Goal: Check status: Check status

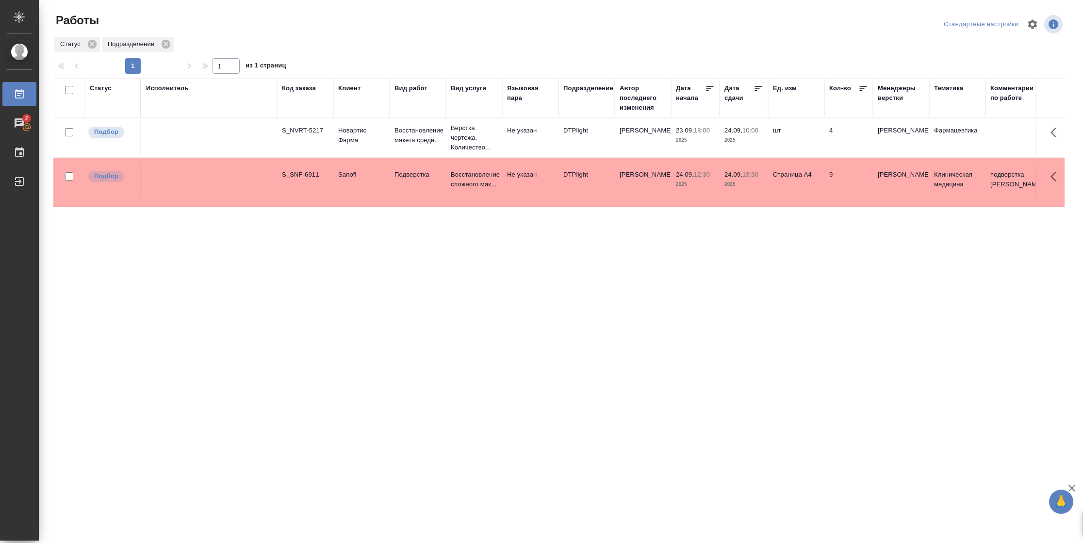
click at [107, 91] on div "Статус" at bounding box center [101, 88] width 22 height 10
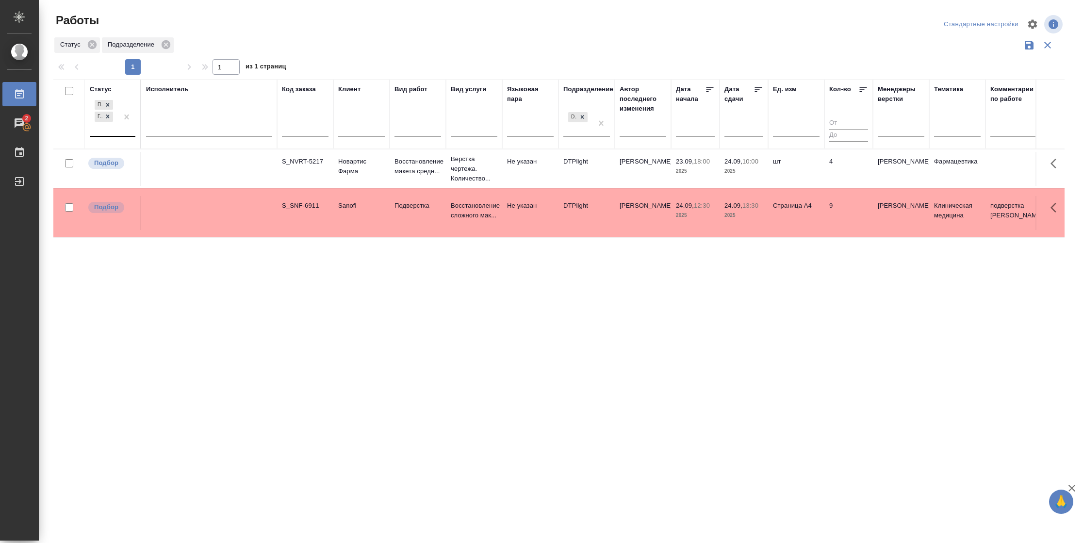
click at [120, 132] on div at bounding box center [126, 117] width 17 height 38
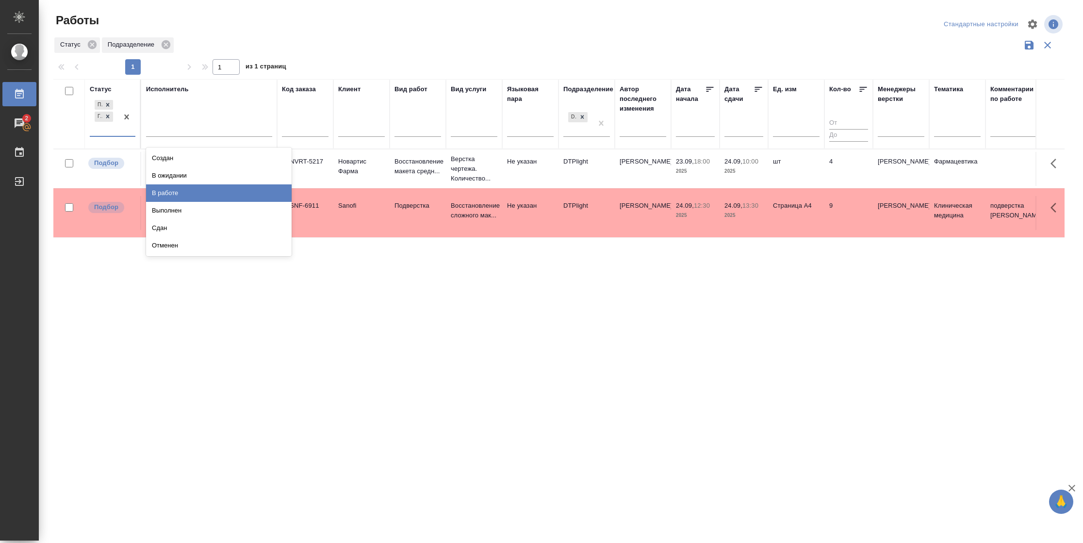
click at [165, 189] on div "В работе" at bounding box center [219, 192] width 146 height 17
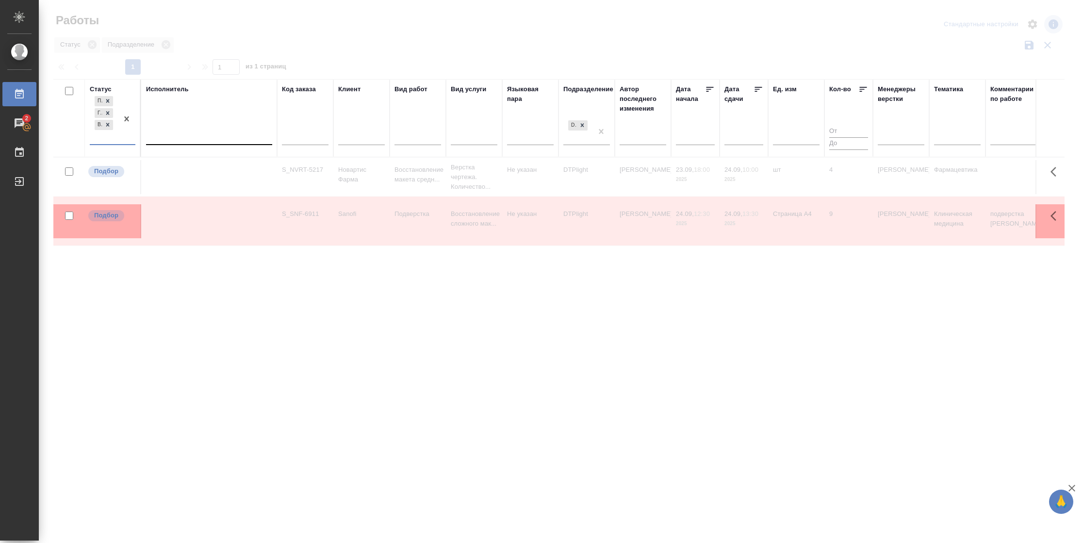
click at [182, 135] on div at bounding box center [209, 135] width 126 height 14
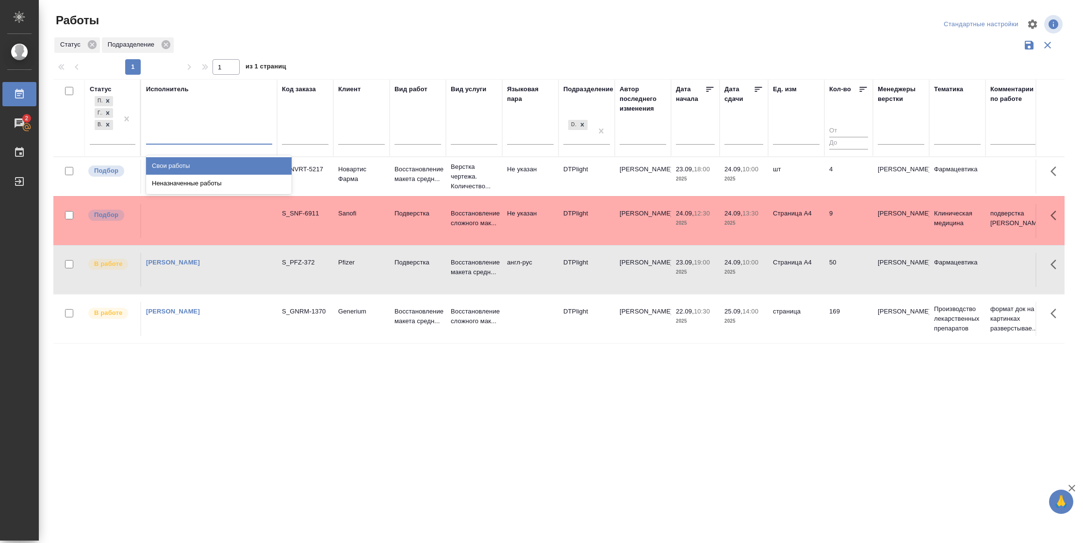
click at [168, 164] on div "Свои работы" at bounding box center [219, 165] width 146 height 17
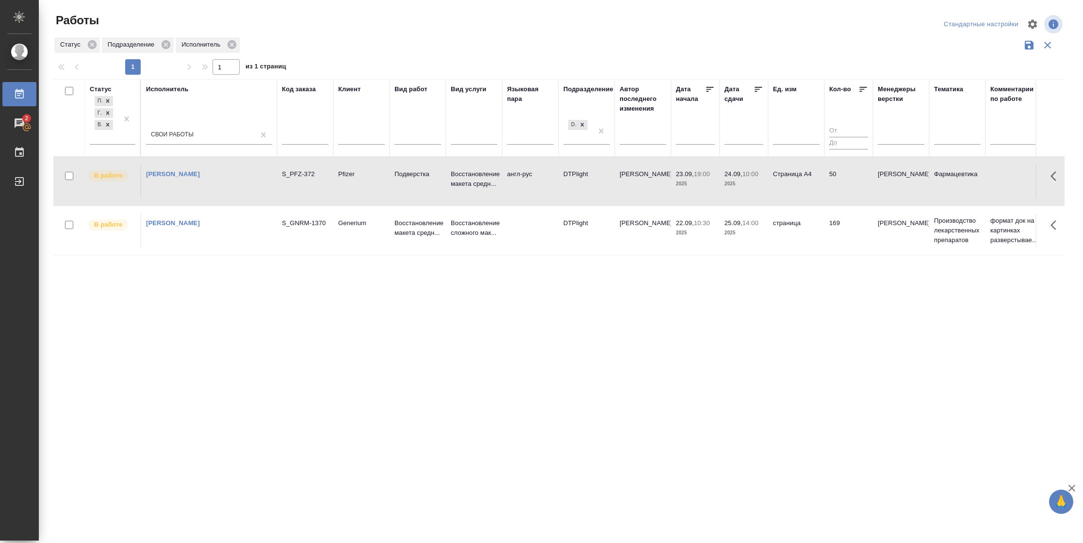
click at [755, 88] on icon at bounding box center [759, 89] width 10 height 10
click at [799, 185] on td "Страница А4" at bounding box center [796, 181] width 56 height 34
click at [855, 180] on td "50" at bounding box center [848, 181] width 49 height 34
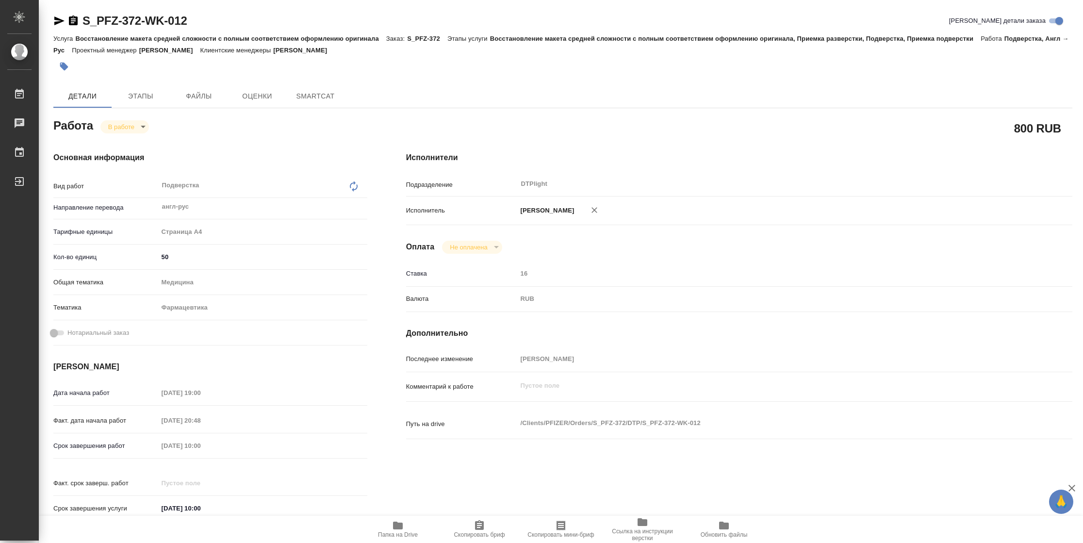
type textarea "x"
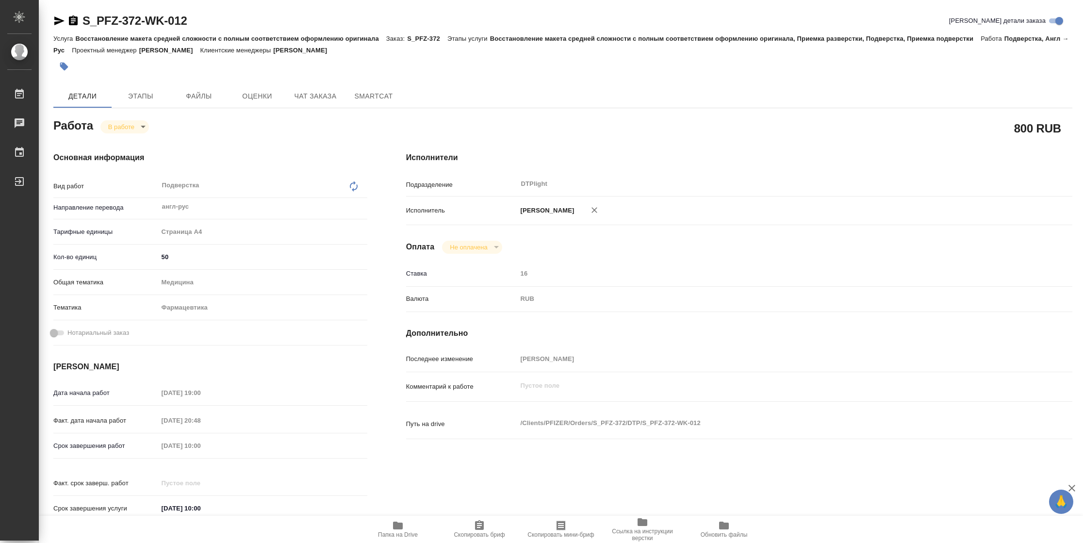
click at [402, 536] on span "Папка на Drive" at bounding box center [398, 534] width 40 height 7
type textarea "x"
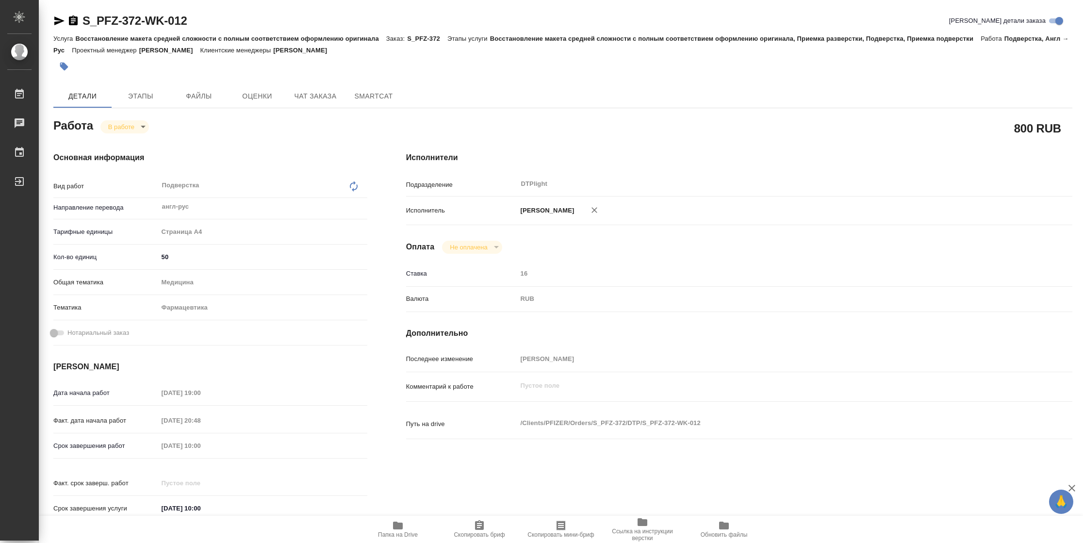
type textarea "x"
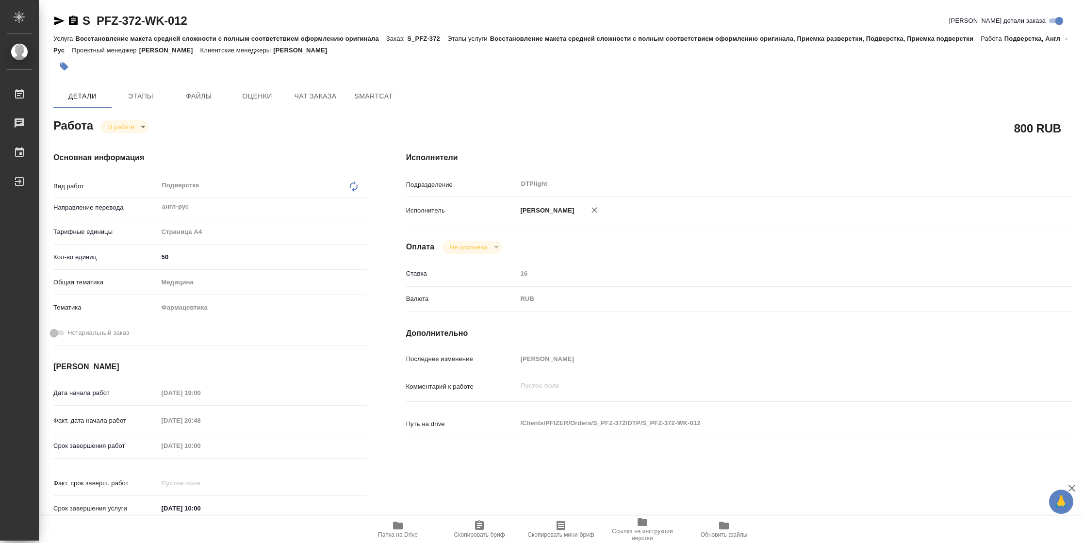
type textarea "x"
click at [324, 85] on button "Чат заказа" at bounding box center [315, 95] width 58 height 23
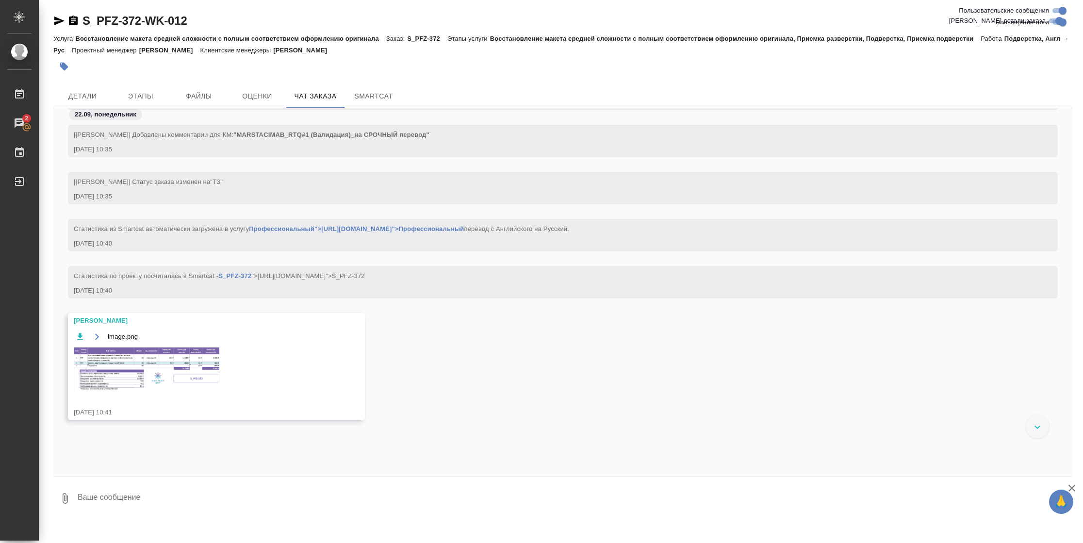
scroll to position [491, 0]
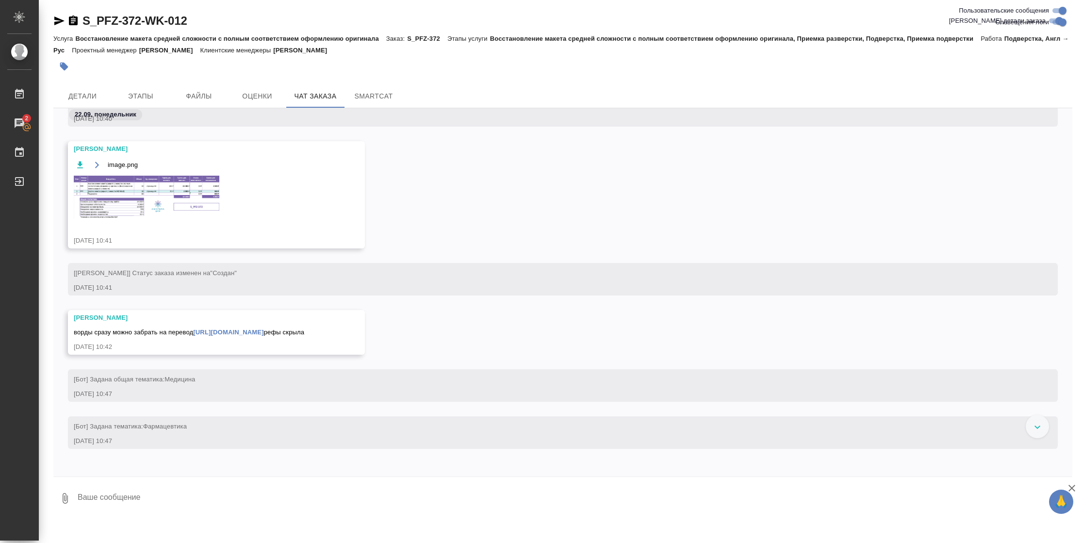
click at [135, 207] on img at bounding box center [147, 197] width 146 height 43
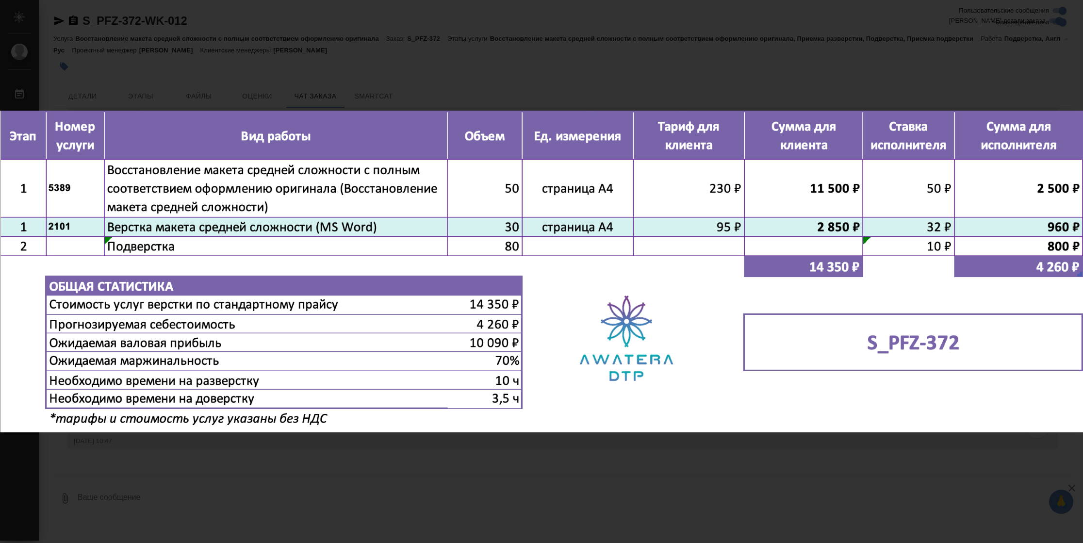
click at [615, 52] on div "image.png 1 of 1" at bounding box center [541, 271] width 1083 height 543
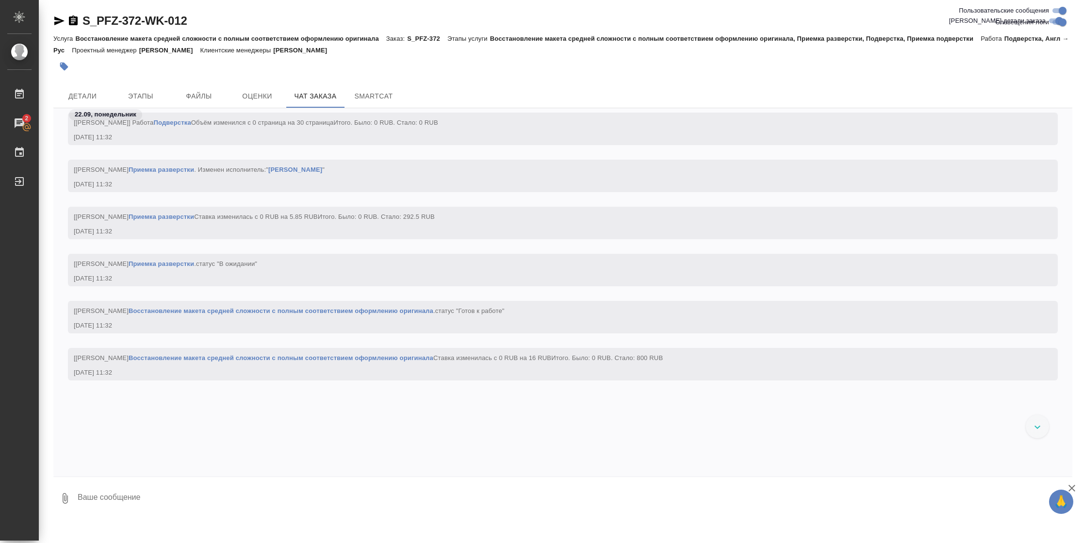
scroll to position [2747, 0]
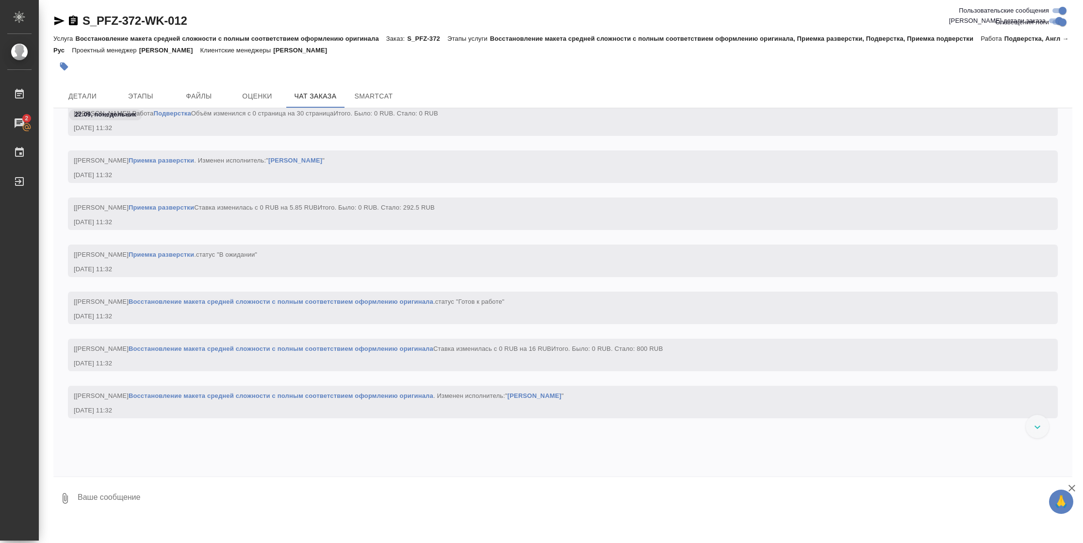
click at [188, 164] on link "Приемка разверстки" at bounding box center [162, 160] width 66 height 7
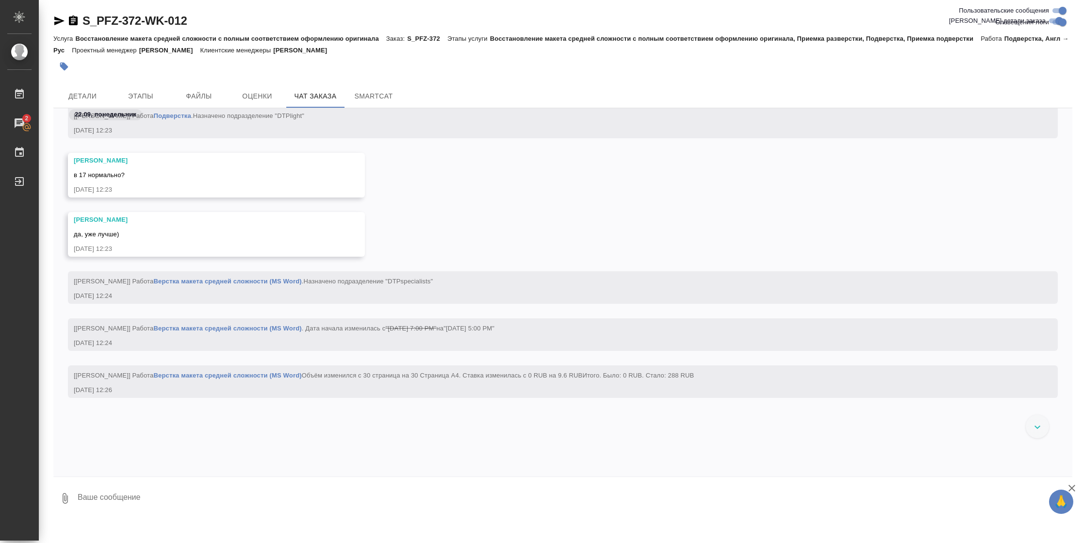
scroll to position [4275, 0]
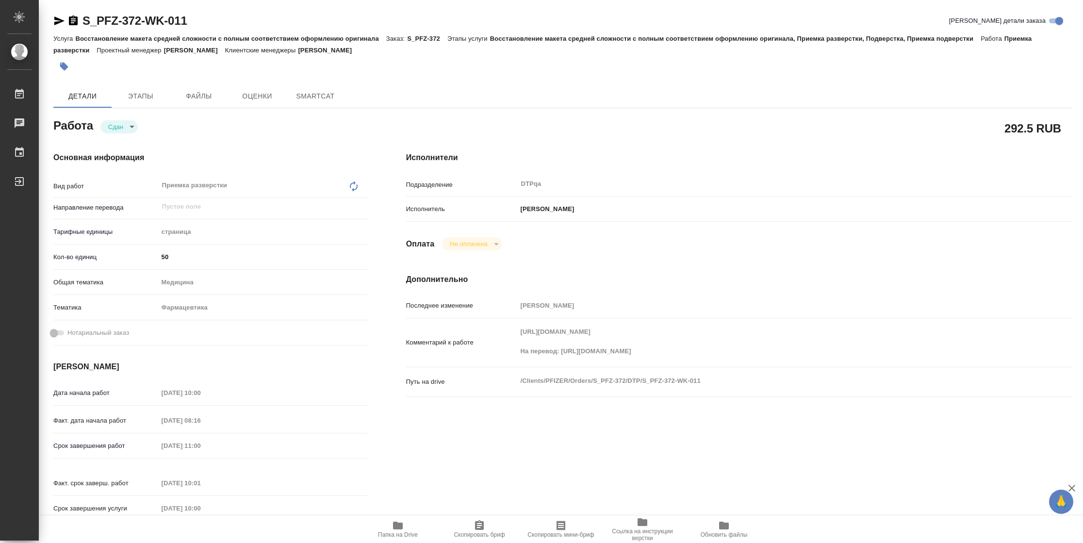
type textarea "x"
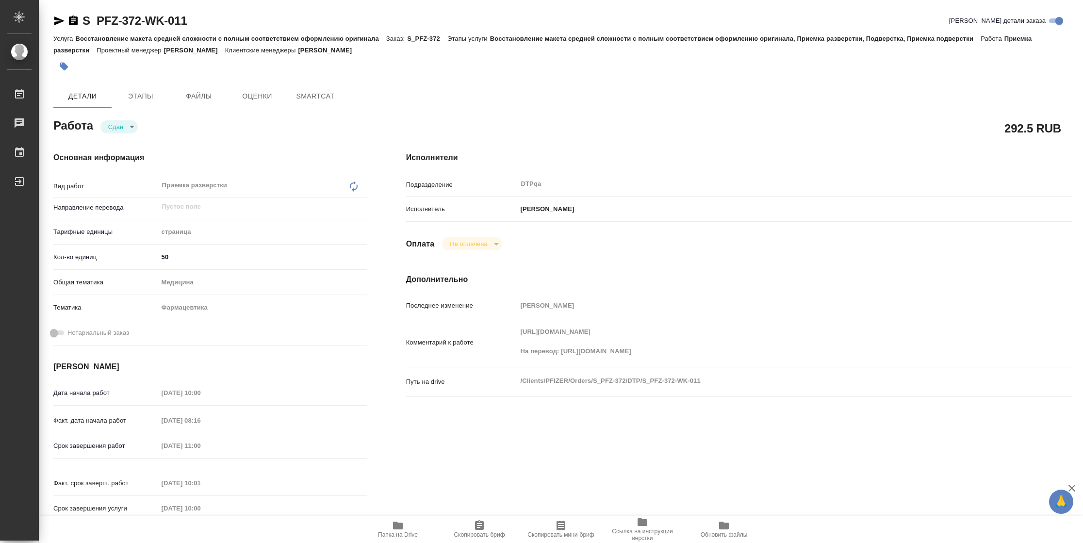
type textarea "x"
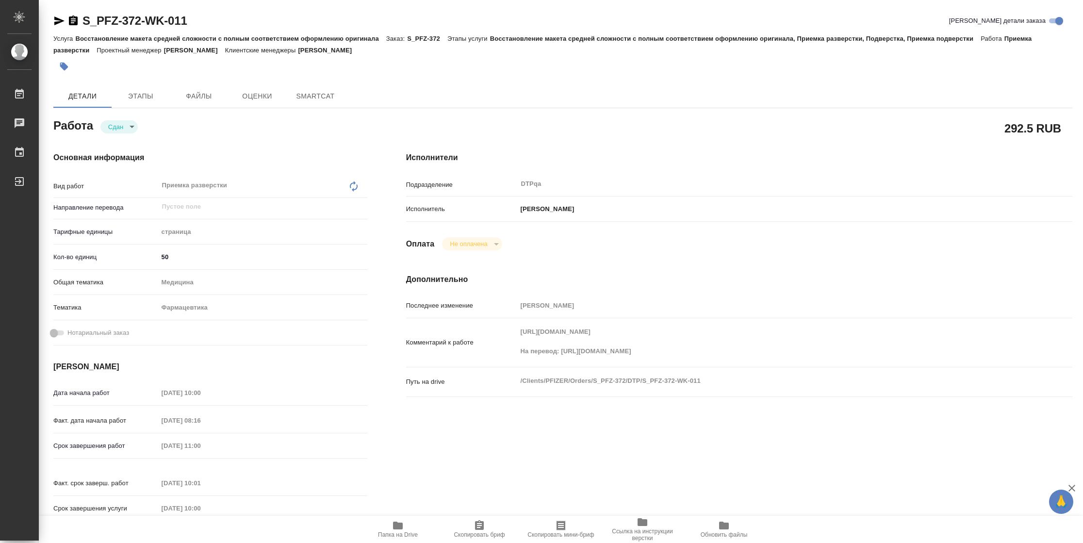
type textarea "x"
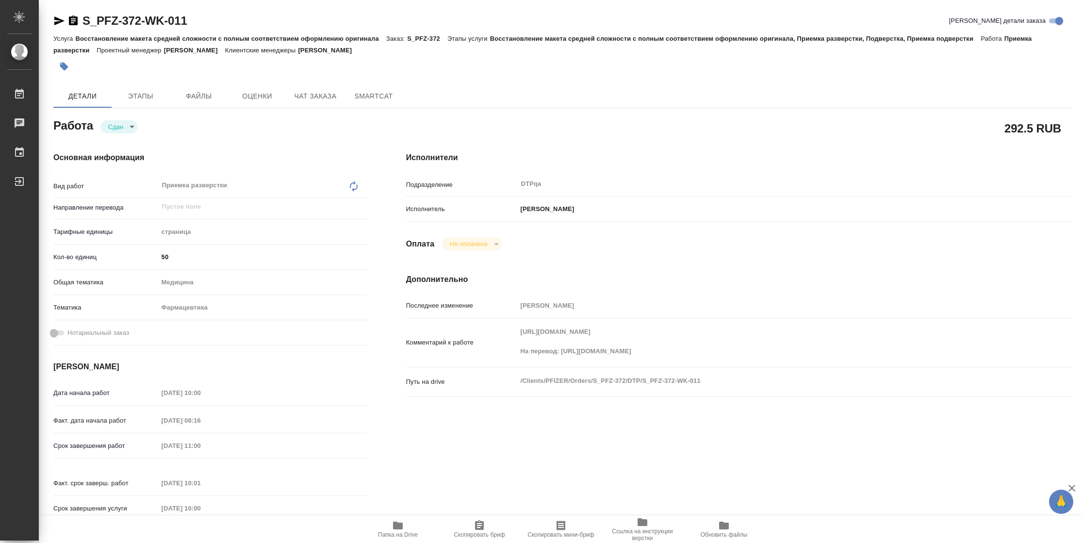
type textarea "x"
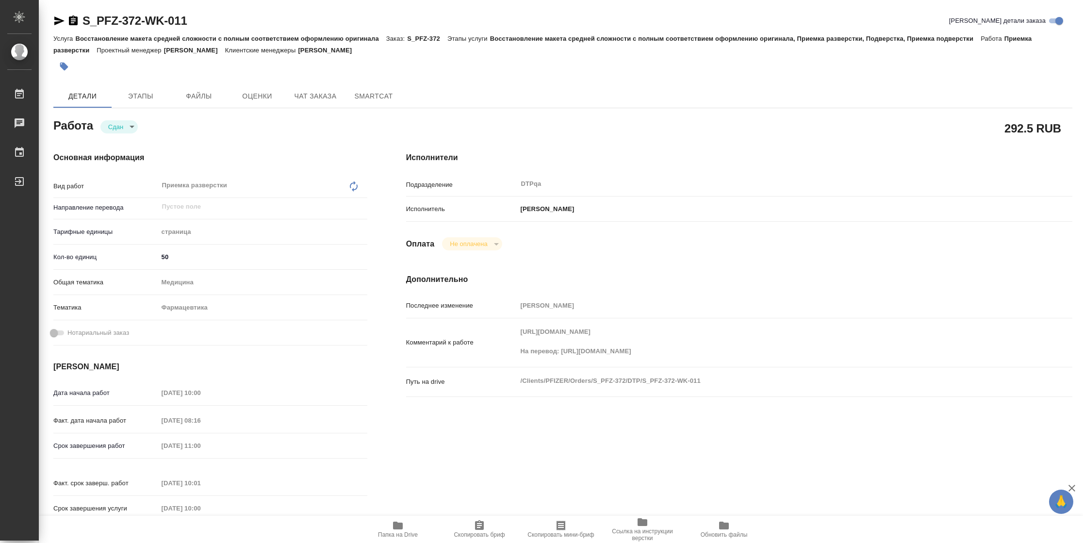
type textarea "x"
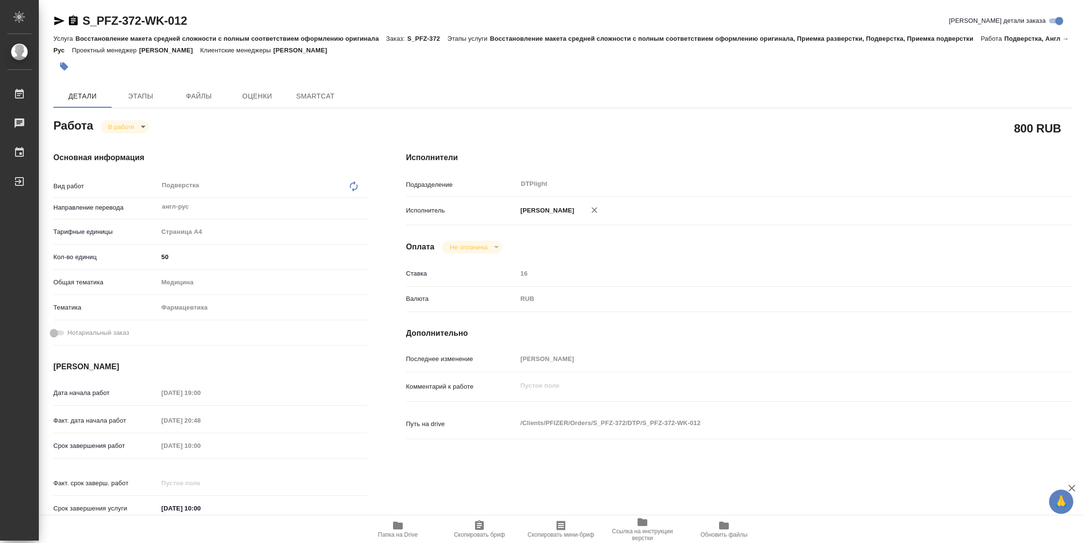
type textarea "x"
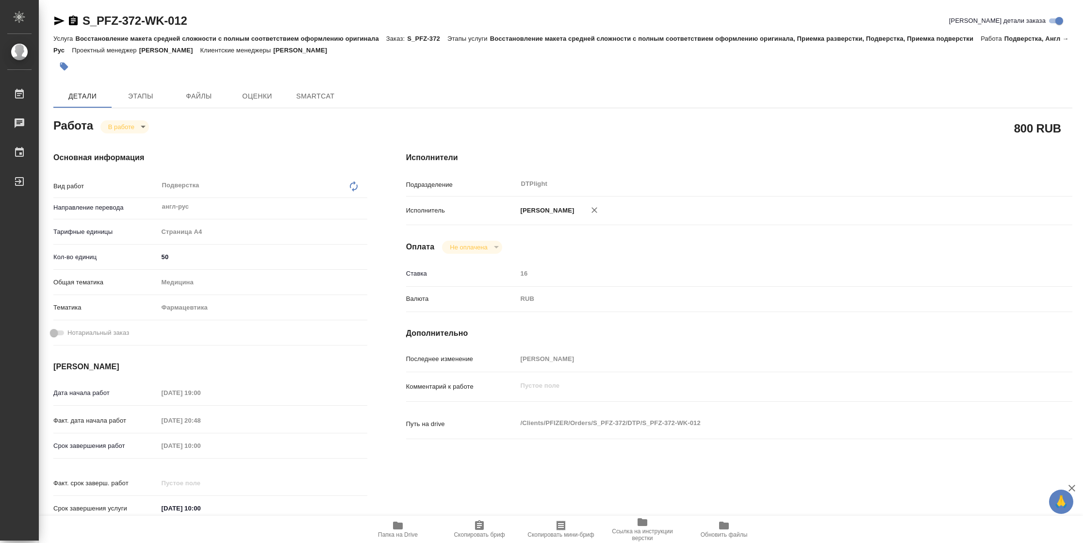
type textarea "x"
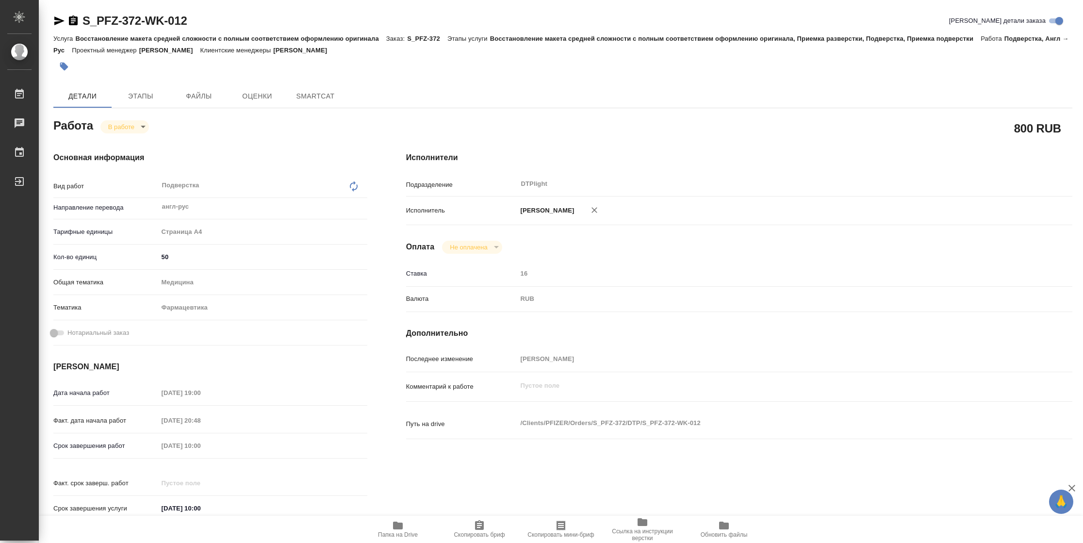
type textarea "x"
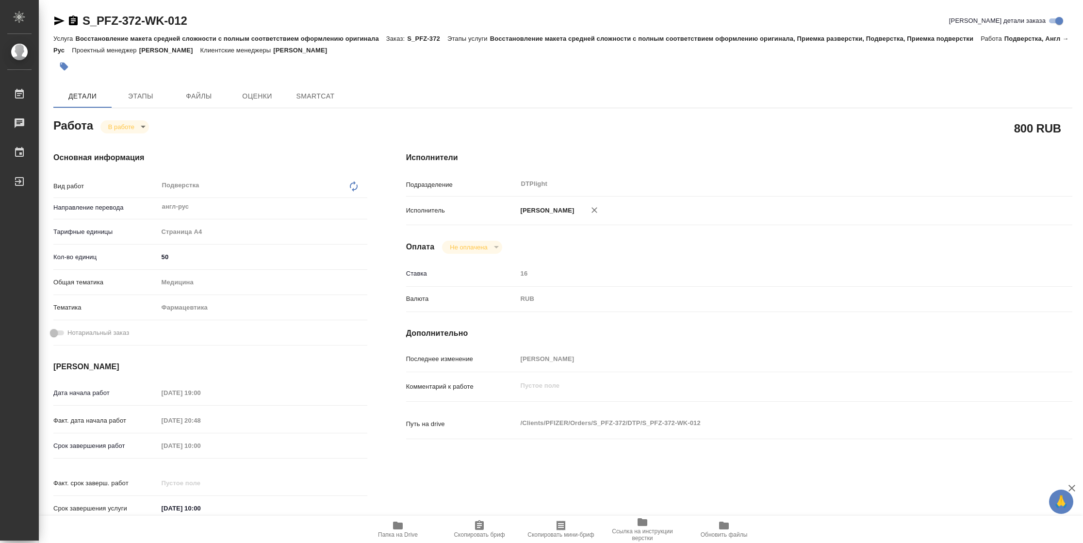
type textarea "x"
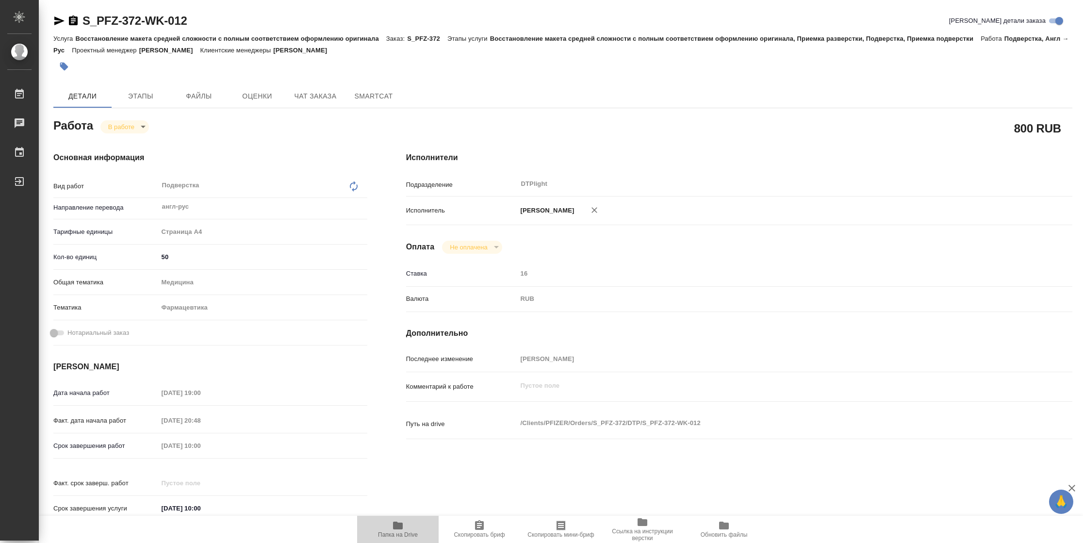
click at [391, 533] on span "Папка на Drive" at bounding box center [398, 534] width 40 height 7
type textarea "x"
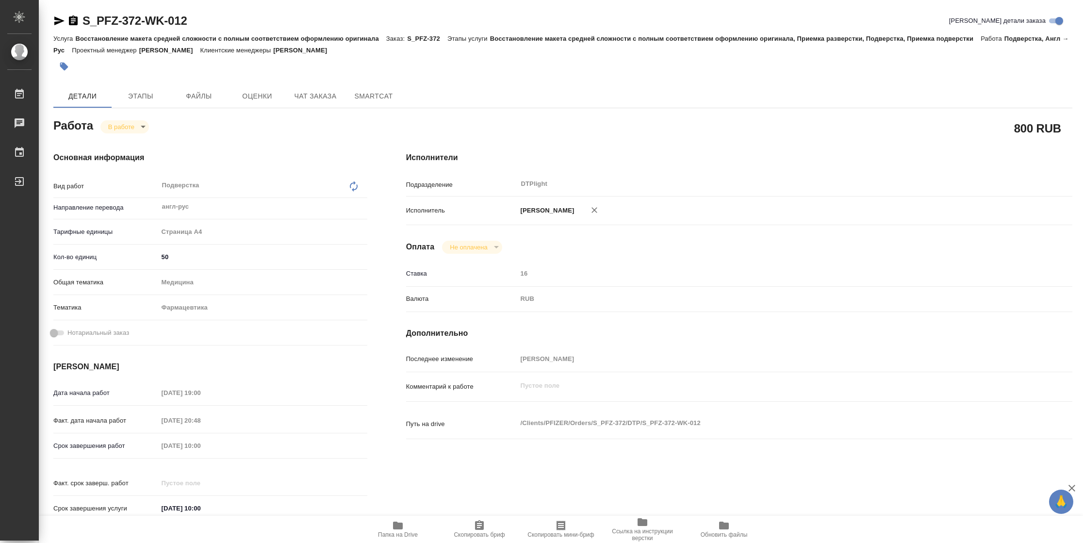
type textarea "x"
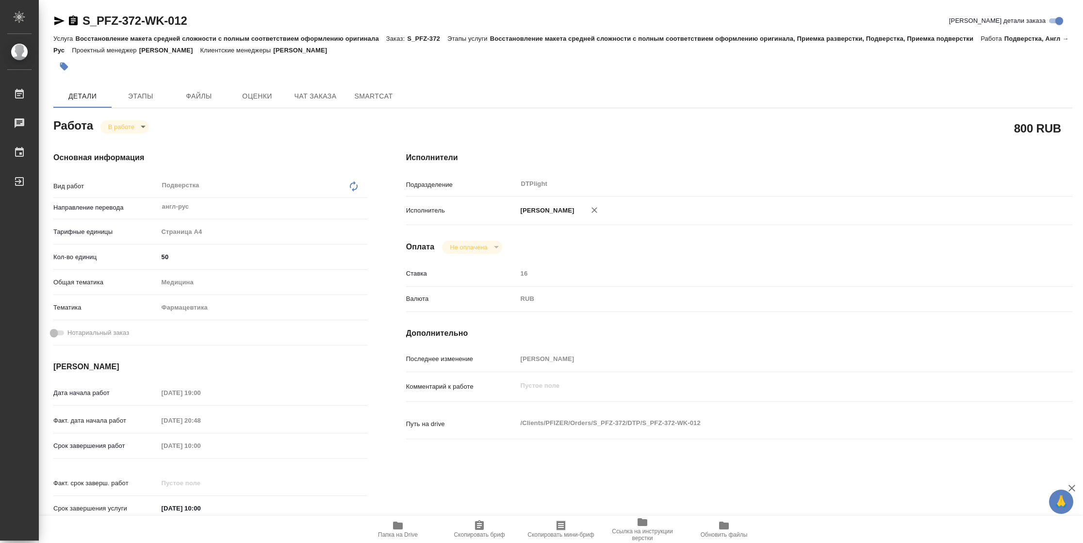
type textarea "x"
